Goal: Check status: Check status

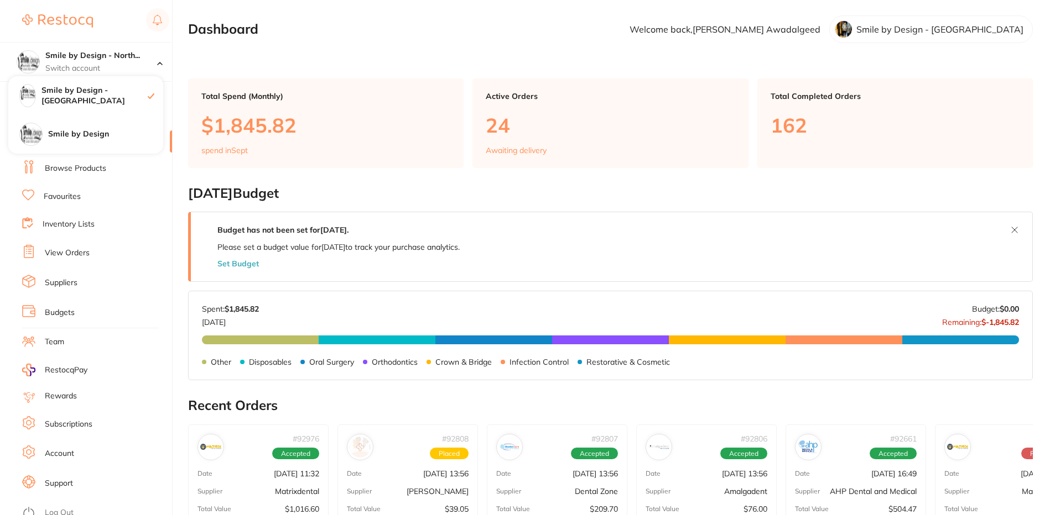
click at [283, 39] on section "Dashboard Welcome back, [PERSON_NAME] Smile by Design - [GEOGRAPHIC_DATA]" at bounding box center [610, 29] width 845 height 28
click at [72, 256] on link "View Orders" at bounding box center [67, 253] width 45 height 11
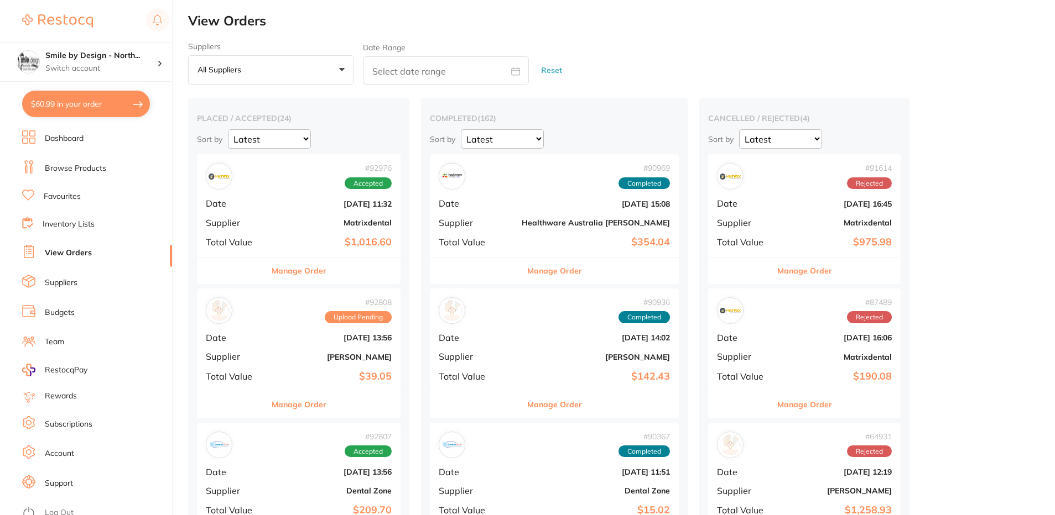
click at [318, 276] on button "Manage Order" at bounding box center [299, 271] width 55 height 27
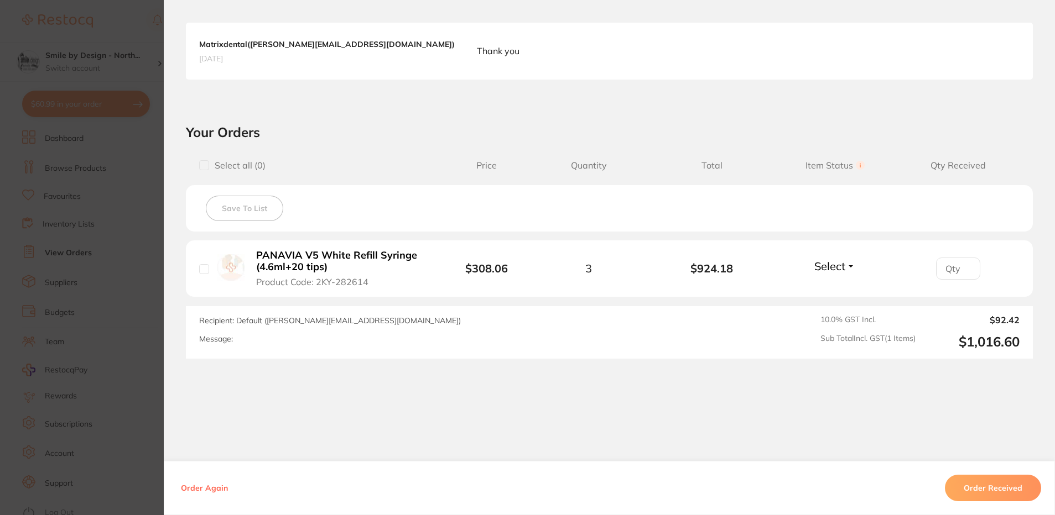
scroll to position [294, 0]
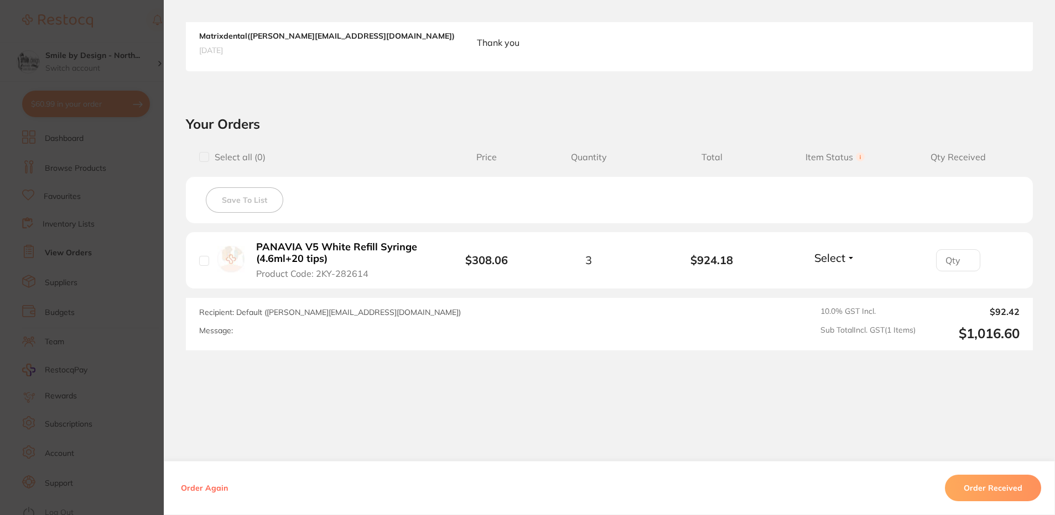
click at [114, 315] on section "Order ID: Restocq- 92976 Order Information Accepted Order Order Date [DATE] 11:…" at bounding box center [527, 257] width 1055 height 515
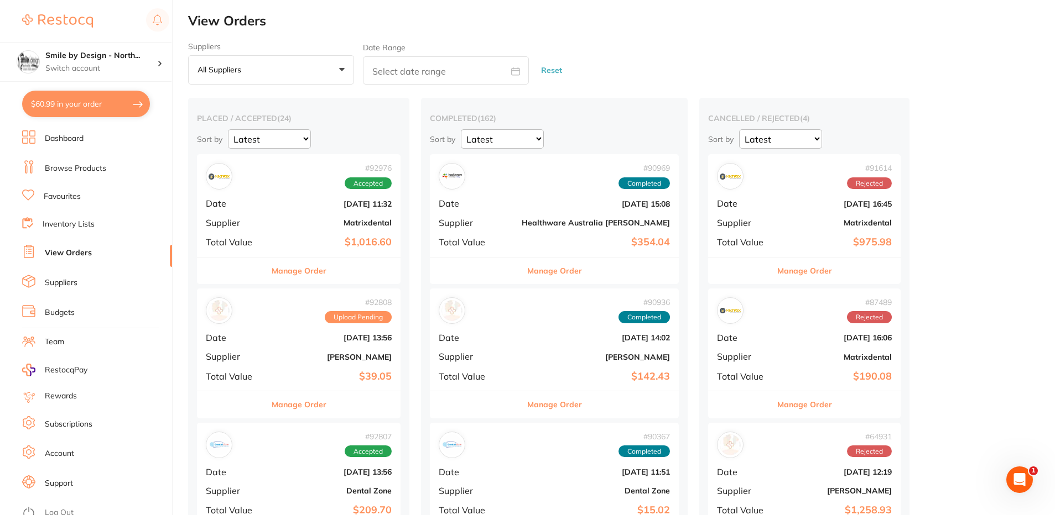
scroll to position [166, 0]
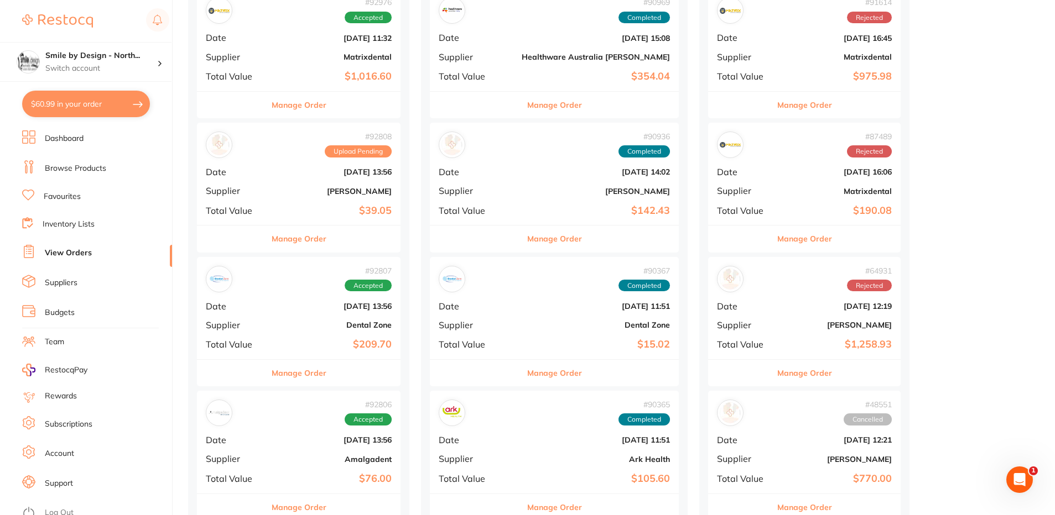
click at [308, 237] on button "Manage Order" at bounding box center [299, 239] width 55 height 27
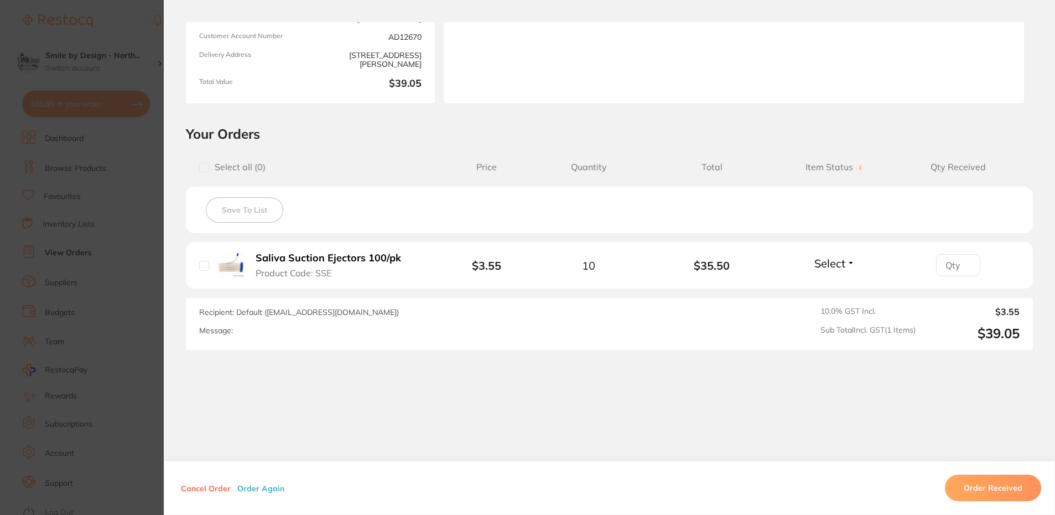
click at [113, 343] on section "Order ID: Restocq- 92808 Order Information Upload Pending Order Date [DATE] 13:…" at bounding box center [527, 257] width 1055 height 515
